Goal: Task Accomplishment & Management: Complete application form

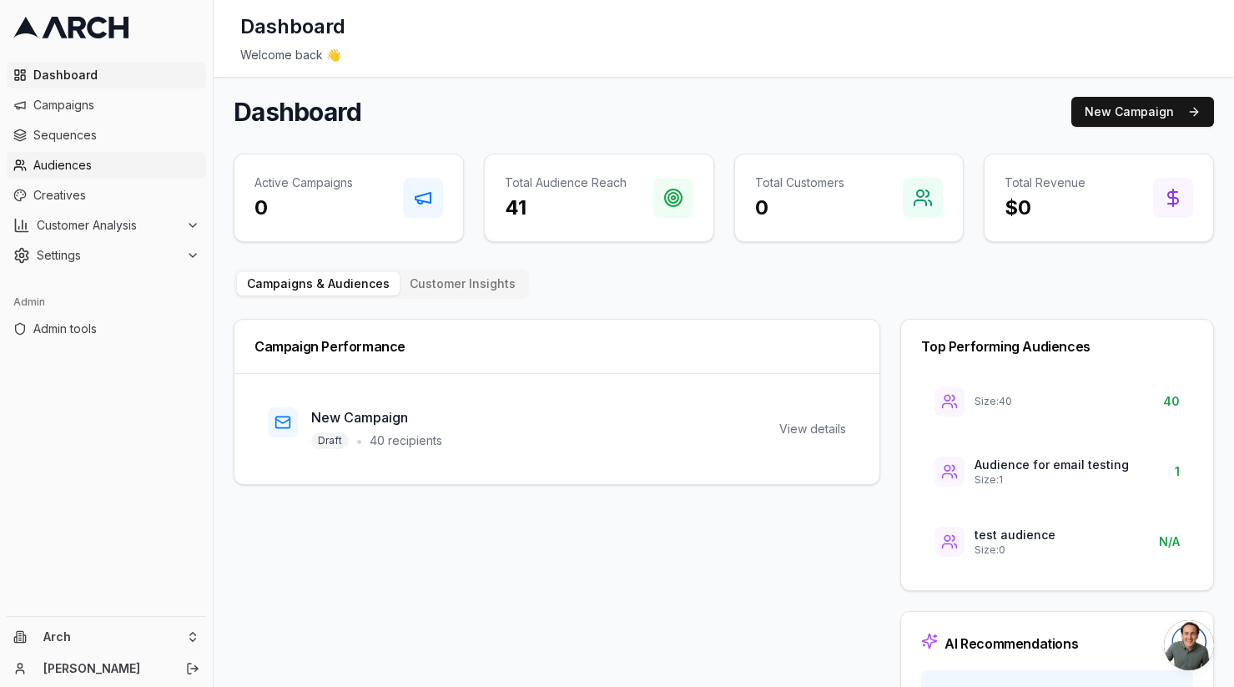
click at [133, 163] on span "Audiences" at bounding box center [116, 165] width 166 height 17
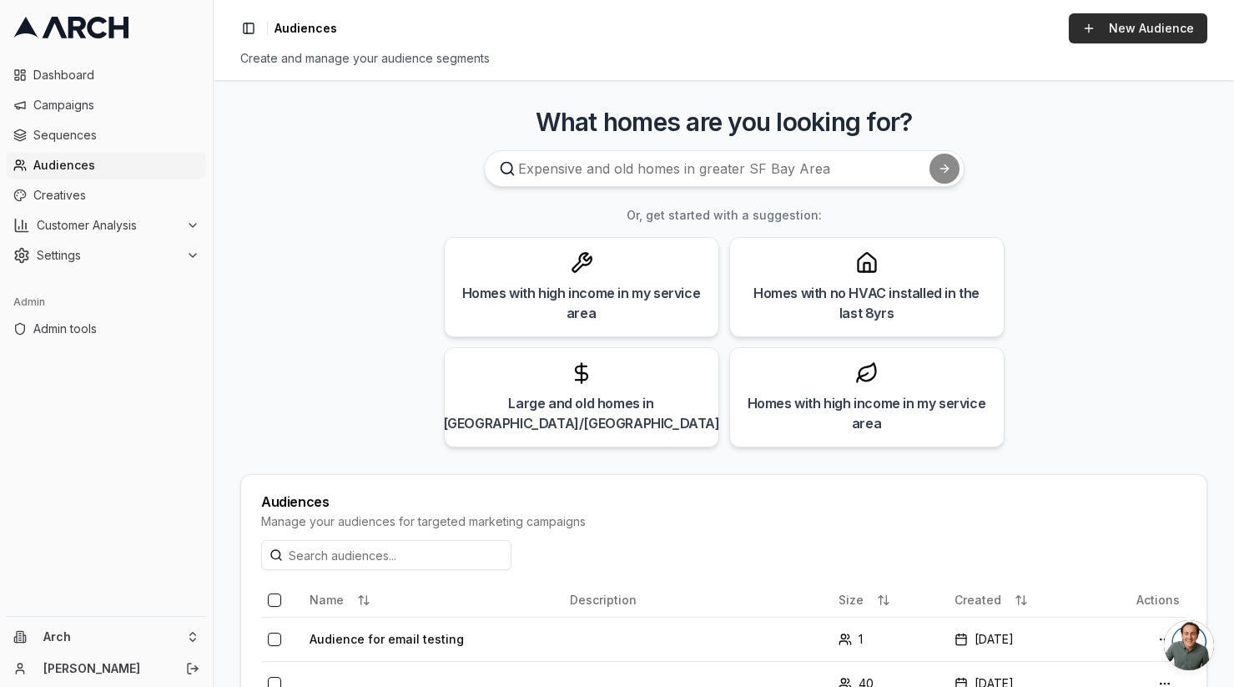
click at [1153, 27] on link "New Audience" at bounding box center [1138, 28] width 139 height 30
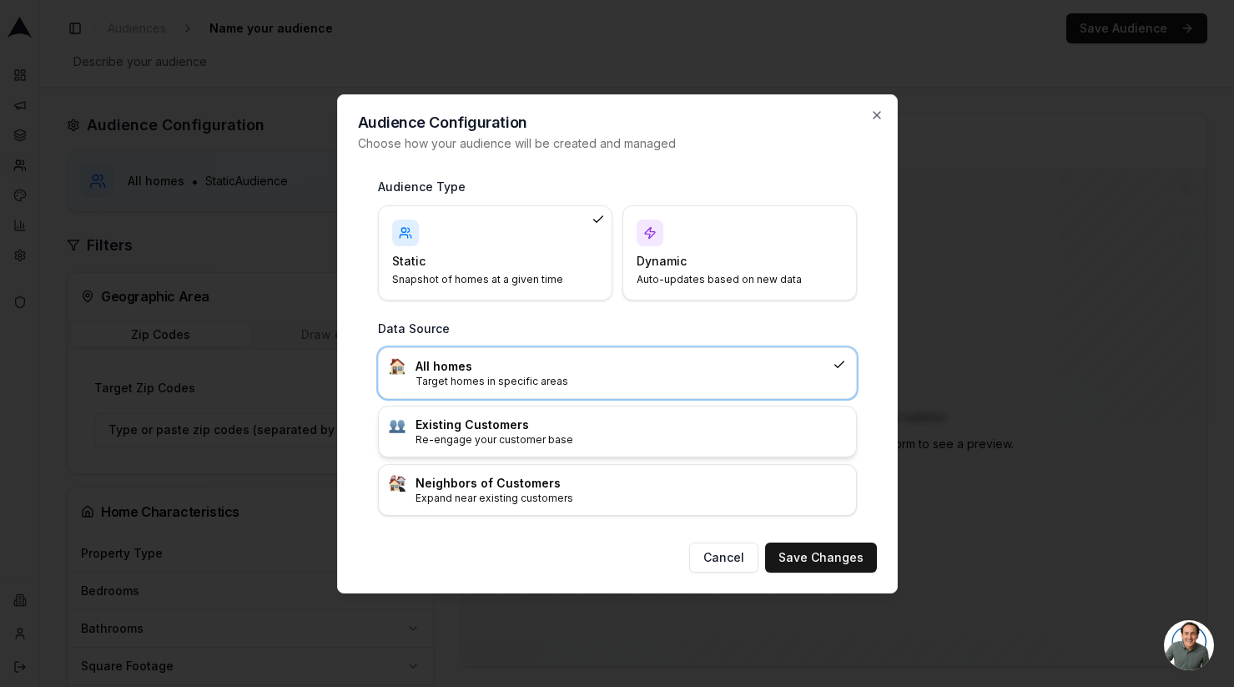
click at [515, 431] on h3 "Existing Customers" at bounding box center [631, 424] width 431 height 17
click at [822, 562] on button "Save Changes" at bounding box center [821, 557] width 112 height 30
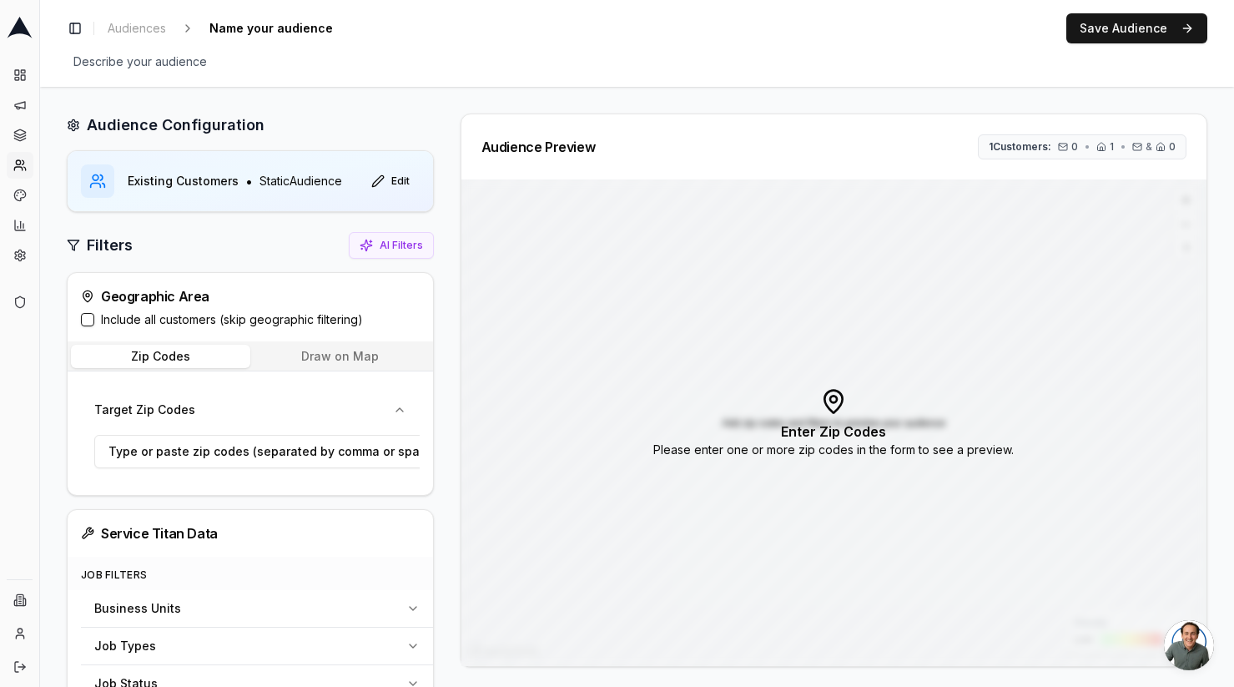
scroll to position [339, 0]
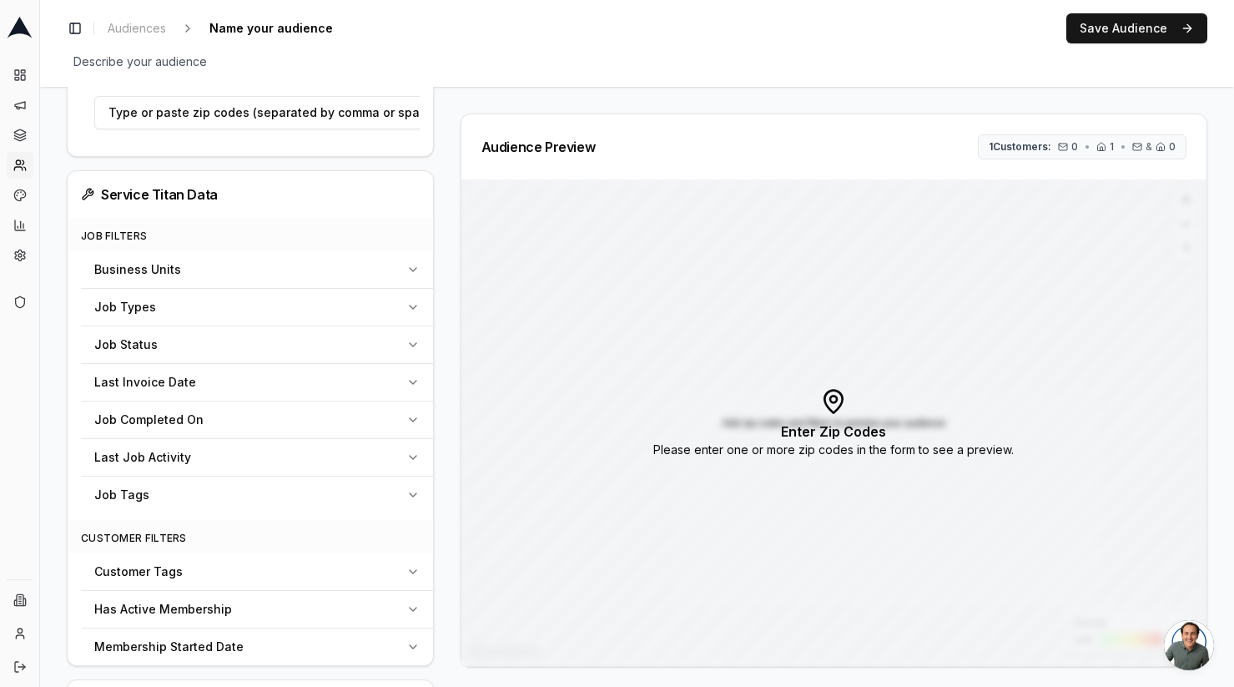
click at [313, 368] on button "Last Invoice Date" at bounding box center [257, 382] width 352 height 37
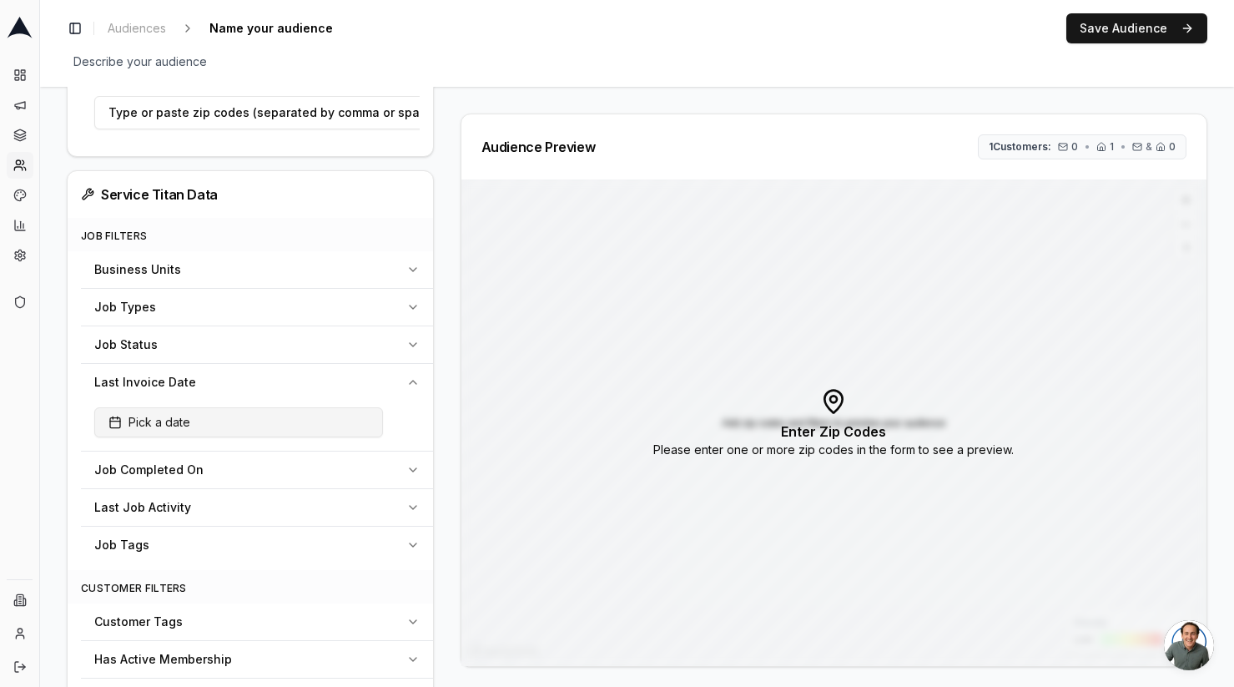
click at [264, 430] on button "Pick a date" at bounding box center [238, 422] width 289 height 30
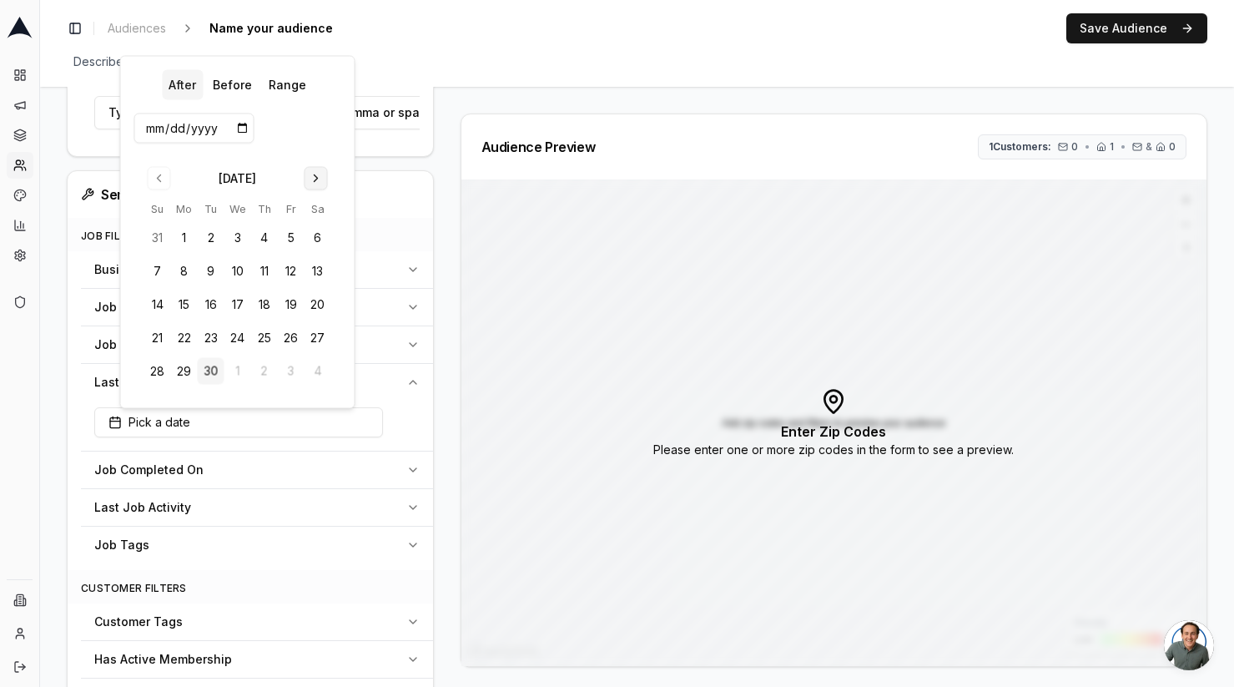
click at [314, 174] on button "Go to next month" at bounding box center [316, 178] width 23 height 23
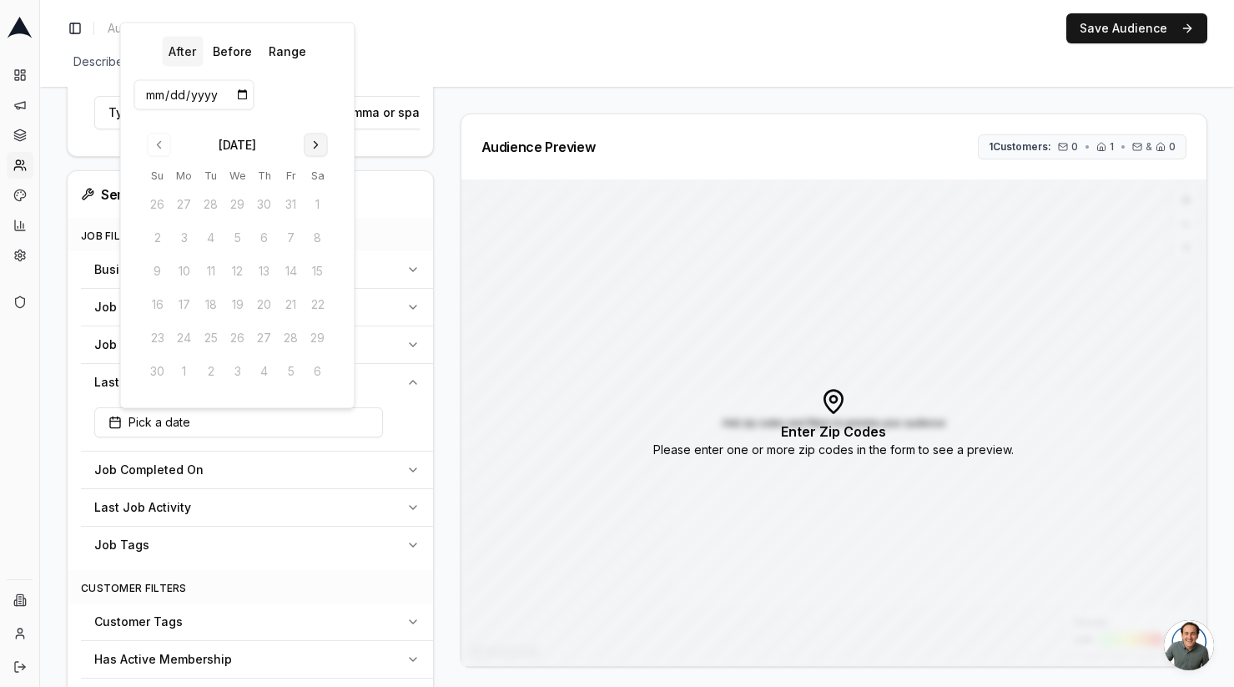
click at [322, 151] on button "Go to next month" at bounding box center [316, 144] width 23 height 23
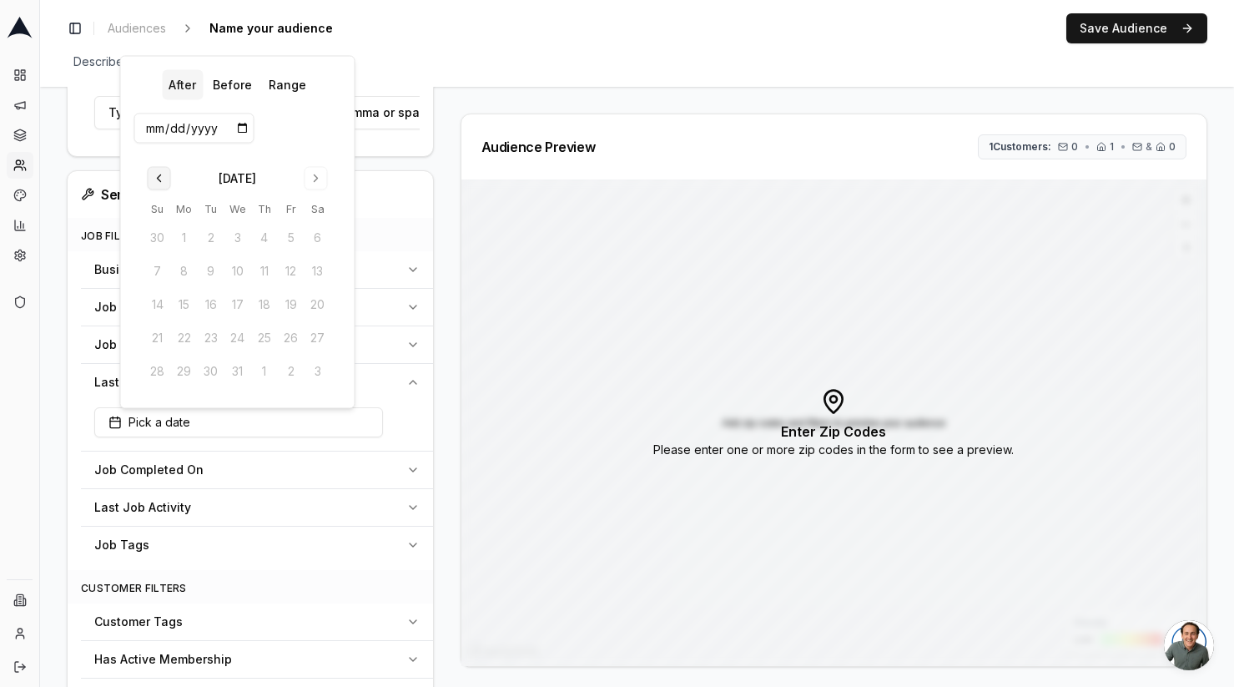
click at [161, 188] on button "Go to previous month" at bounding box center [159, 178] width 23 height 23
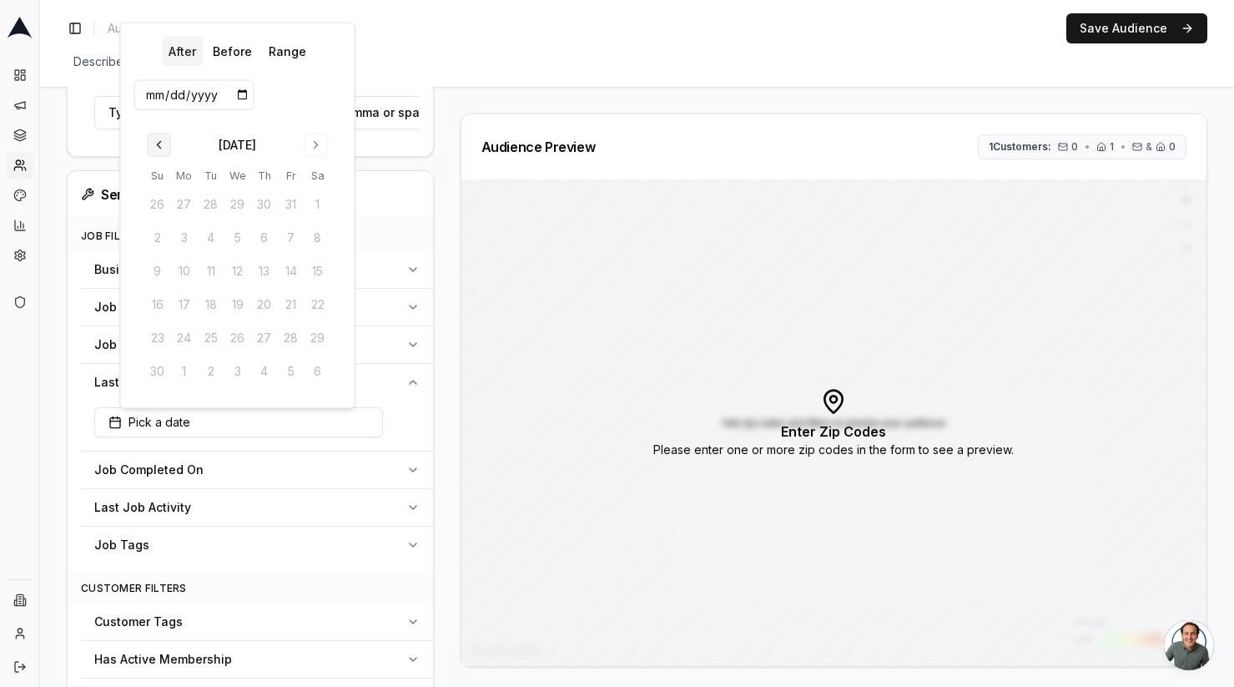
click at [156, 144] on button "Go to previous month" at bounding box center [159, 144] width 23 height 23
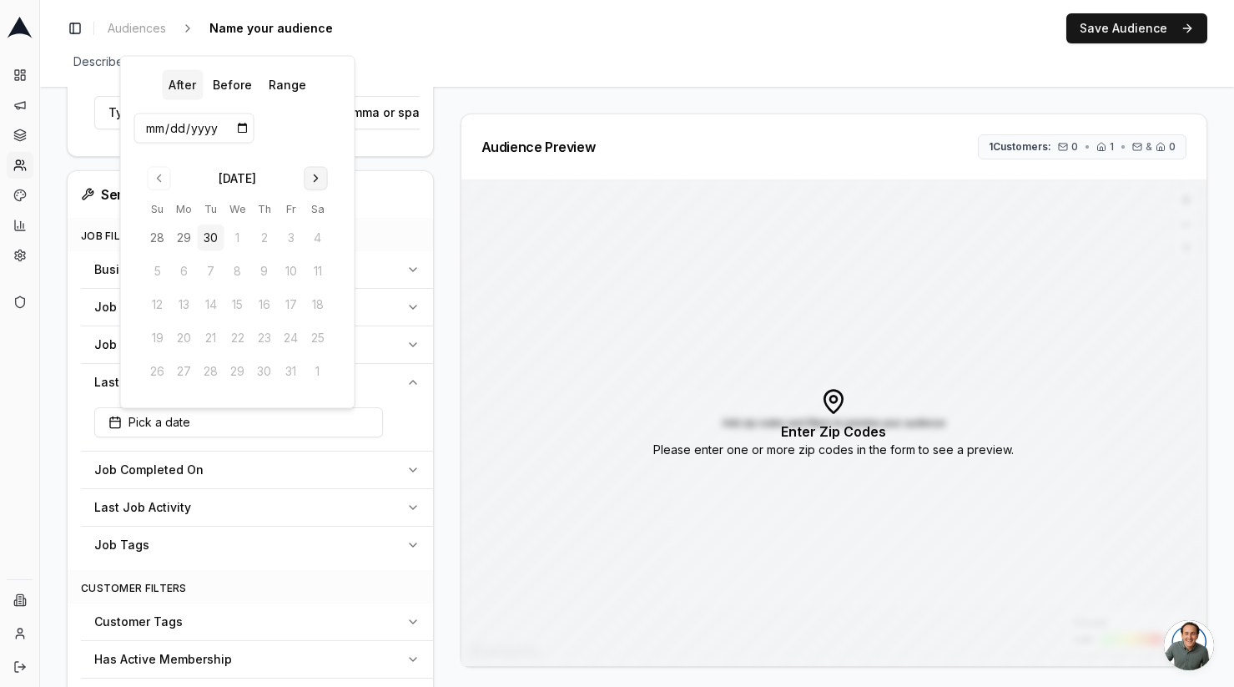
click at [320, 175] on button "Go to next month" at bounding box center [316, 178] width 23 height 23
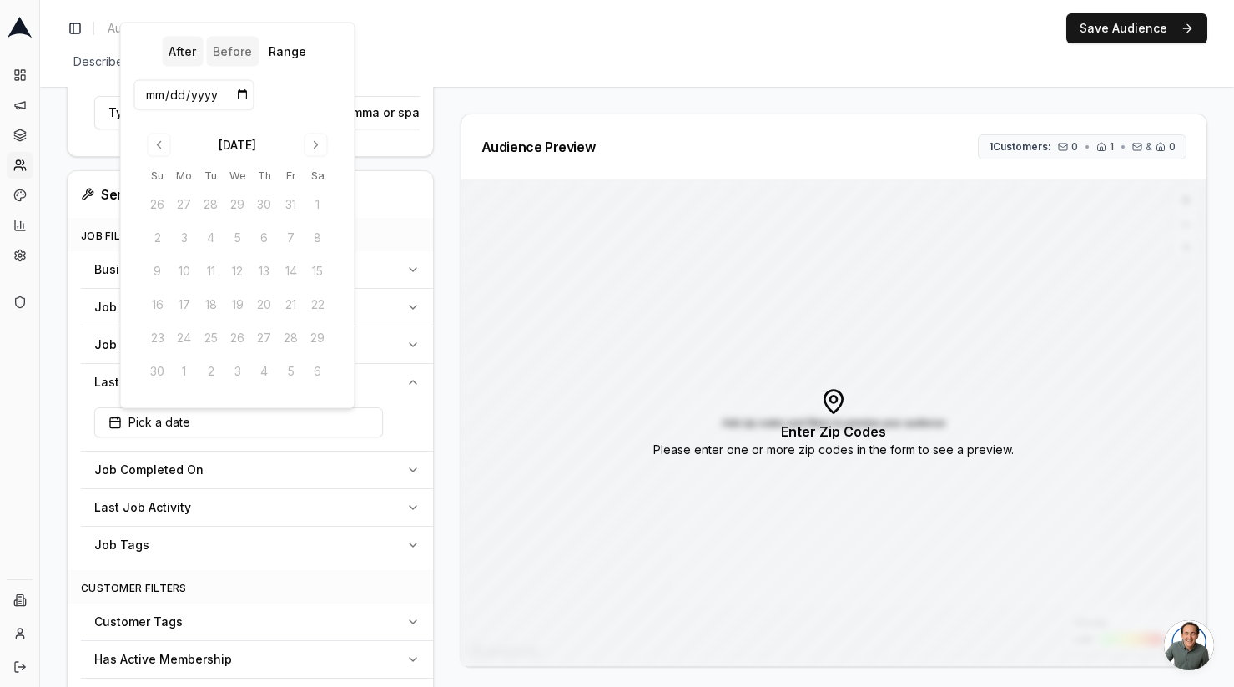
click at [238, 51] on button "Before" at bounding box center [232, 52] width 53 height 30
click at [287, 53] on button "Range" at bounding box center [287, 52] width 51 height 30
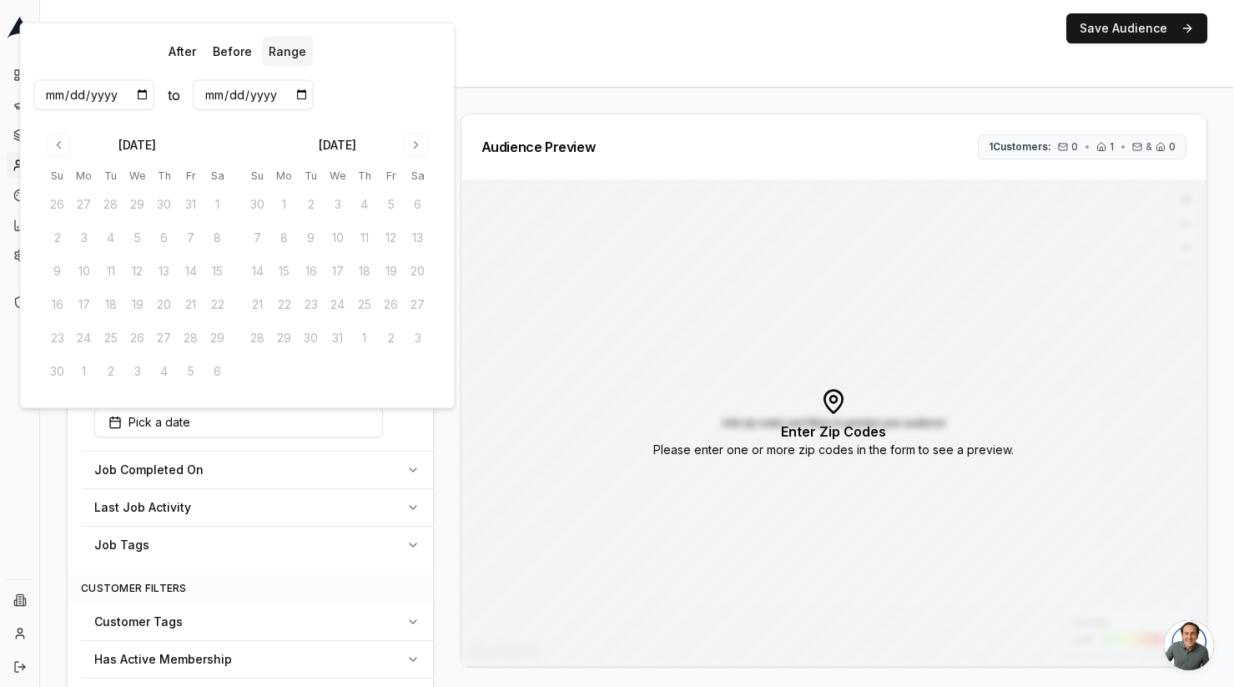
click at [254, 98] on input "date" at bounding box center [254, 95] width 120 height 30
click at [292, 97] on input "date" at bounding box center [254, 95] width 120 height 30
click at [299, 97] on input "date" at bounding box center [254, 95] width 120 height 30
click at [396, 77] on div "After Before Range to November 2025 Su Mo Tu We Th Fr Sa 26 27 28 29 30 31 1 2 …" at bounding box center [237, 216] width 407 height 358
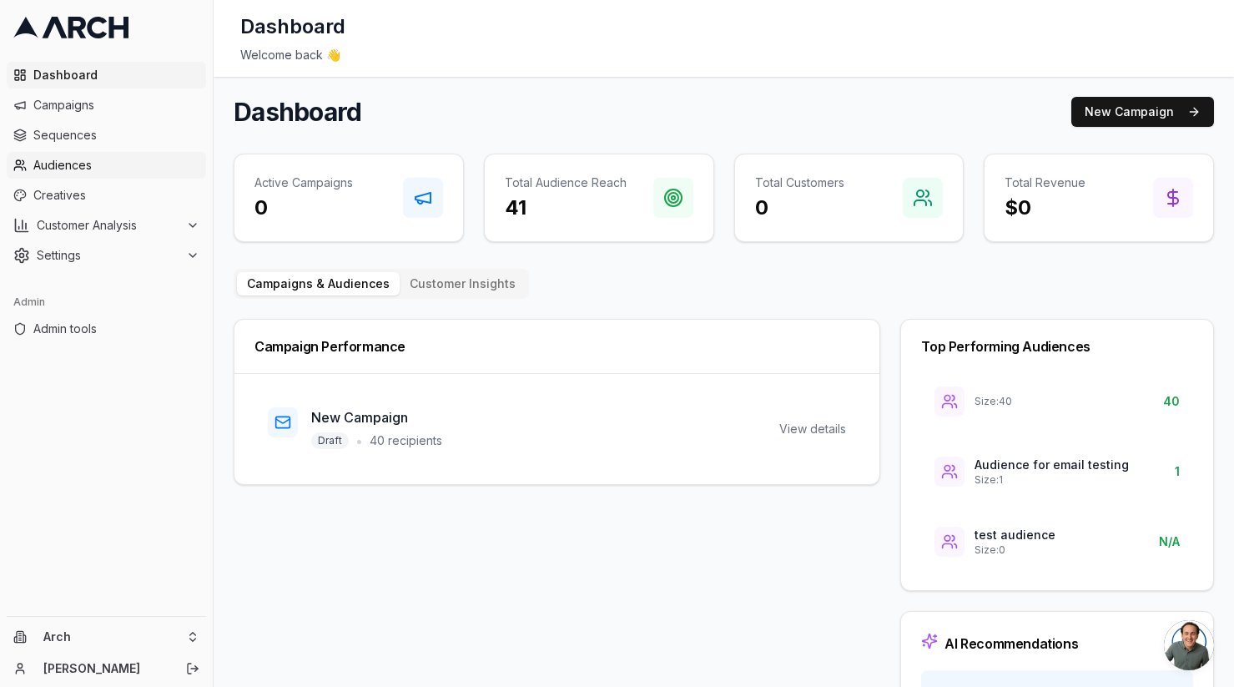
click at [115, 166] on span "Audiences" at bounding box center [116, 165] width 166 height 17
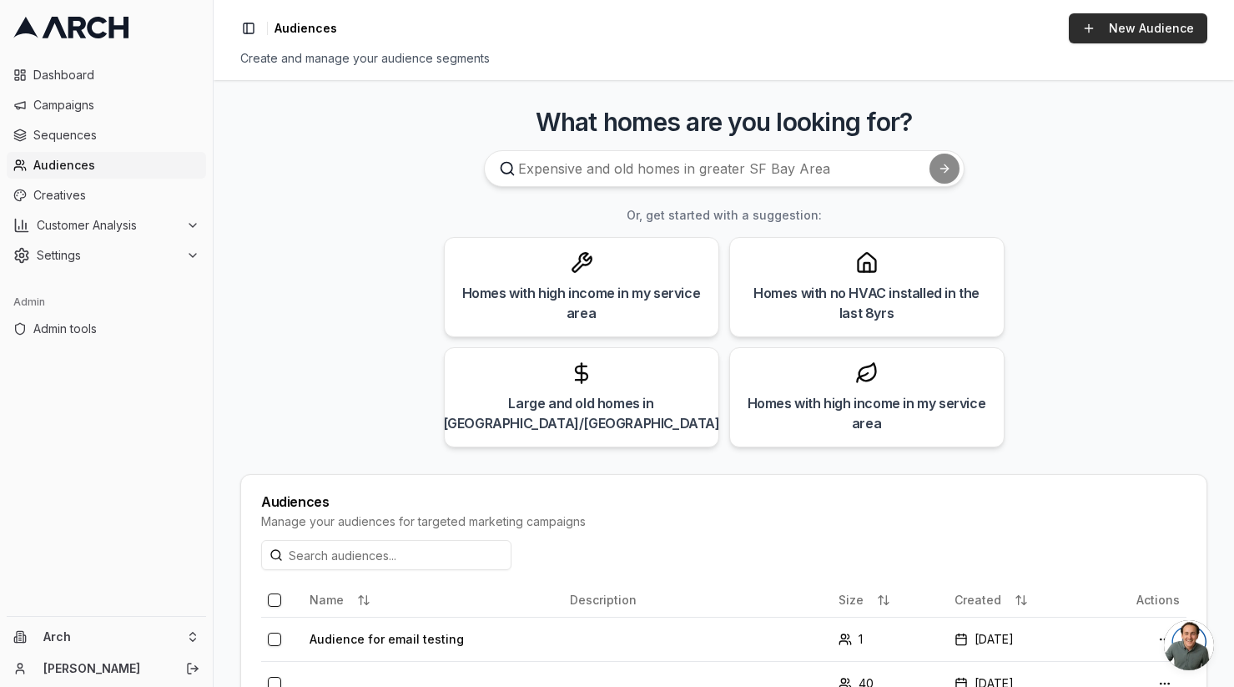
click at [1168, 33] on link "New Audience" at bounding box center [1138, 28] width 139 height 30
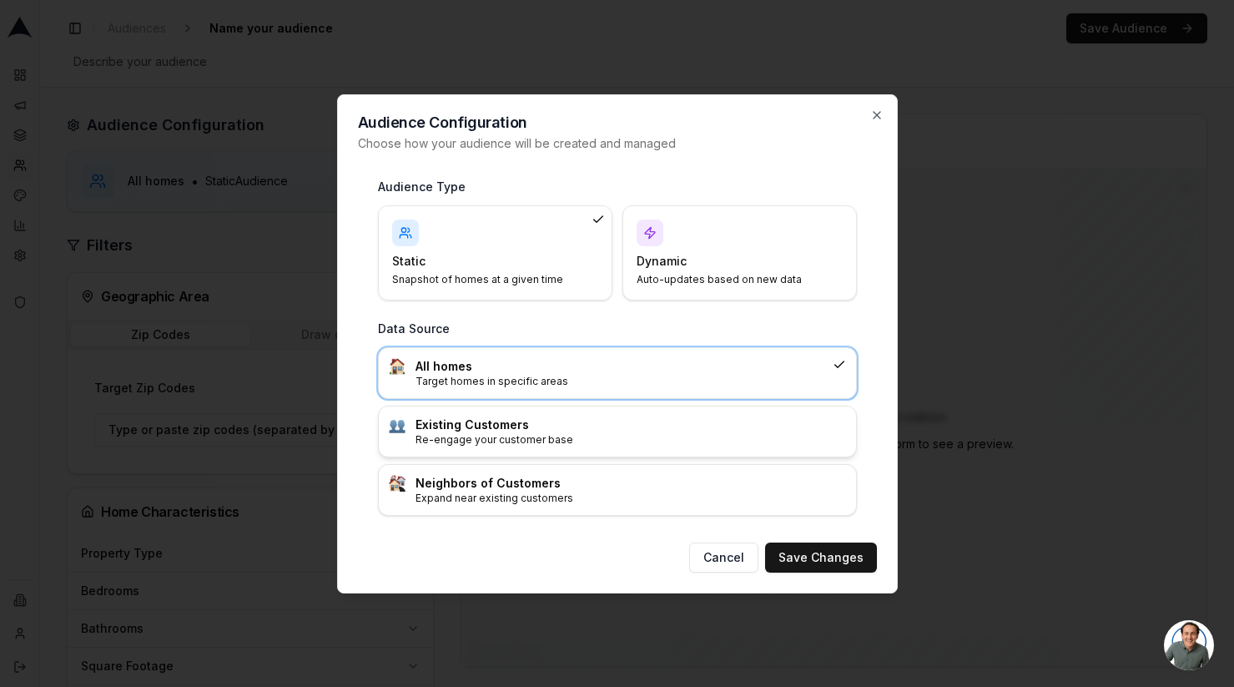
click at [546, 435] on p "Re-engage your customer base" at bounding box center [631, 439] width 431 height 13
click at [793, 551] on button "Save Changes" at bounding box center [821, 557] width 112 height 30
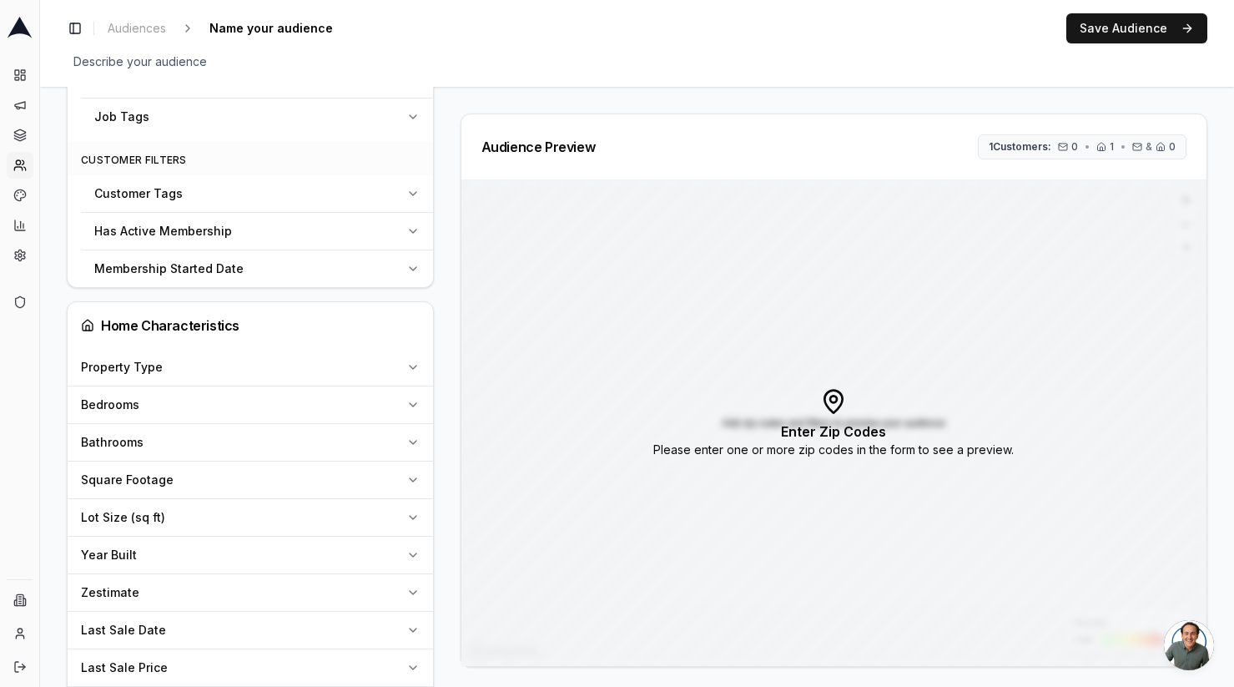
scroll to position [408, 0]
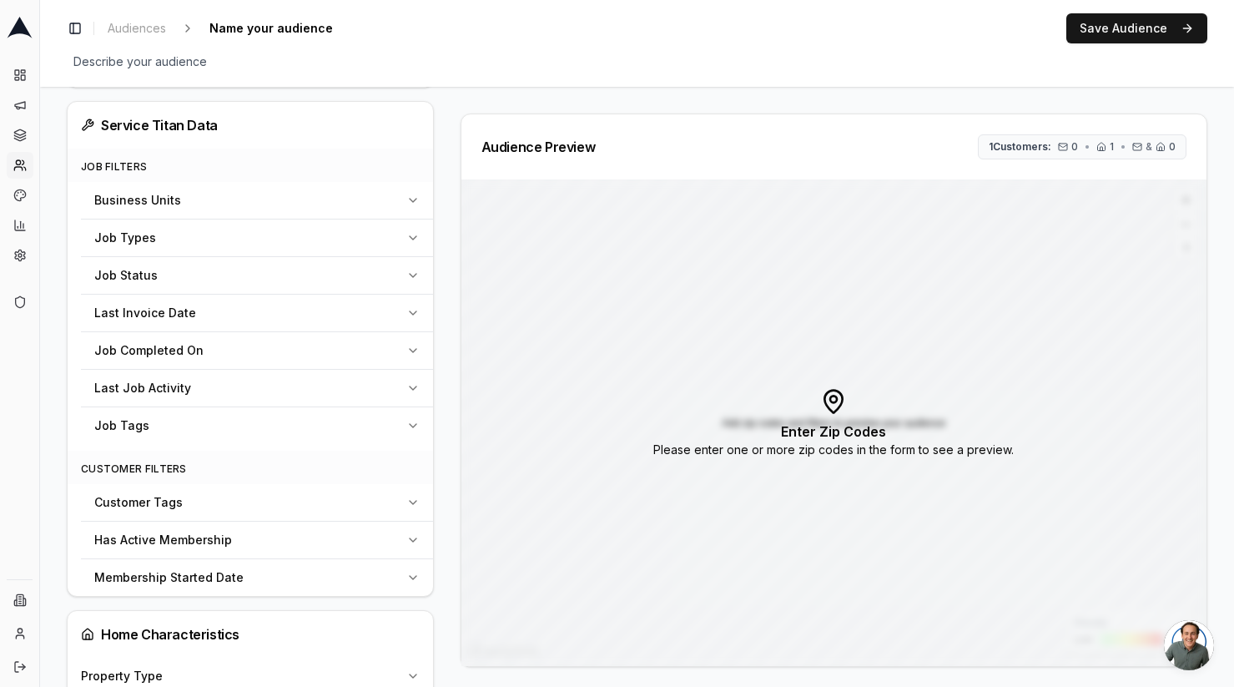
click at [268, 321] on div "Last Invoice Date" at bounding box center [246, 313] width 305 height 17
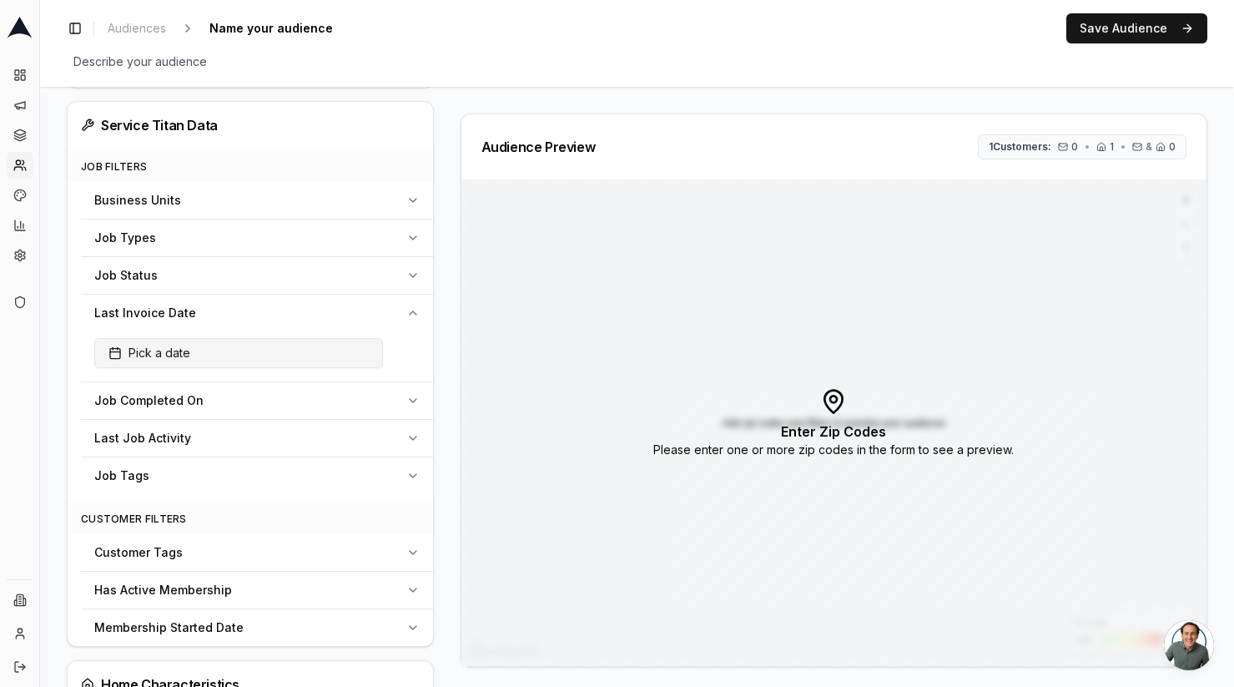
click at [219, 355] on button "Pick a date" at bounding box center [238, 353] width 289 height 30
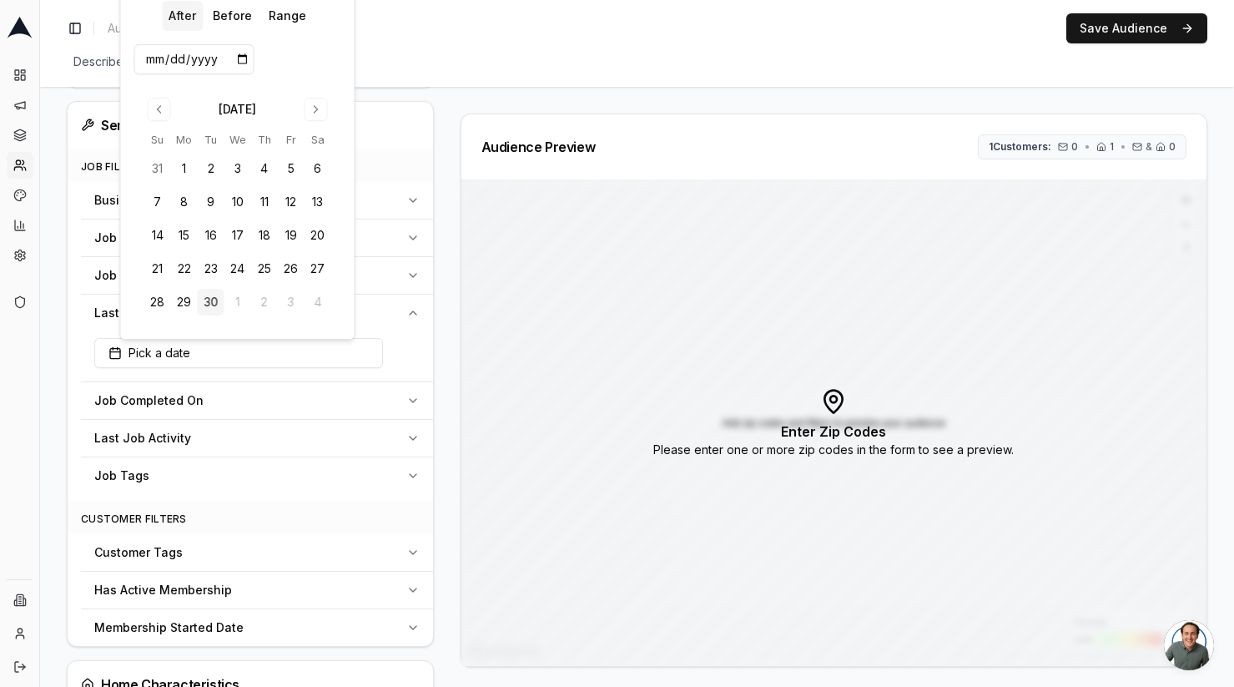
click at [641, 66] on div "Describe your audience Edit" at bounding box center [637, 61] width 1141 height 23
